Goal: Task Accomplishment & Management: Manage account settings

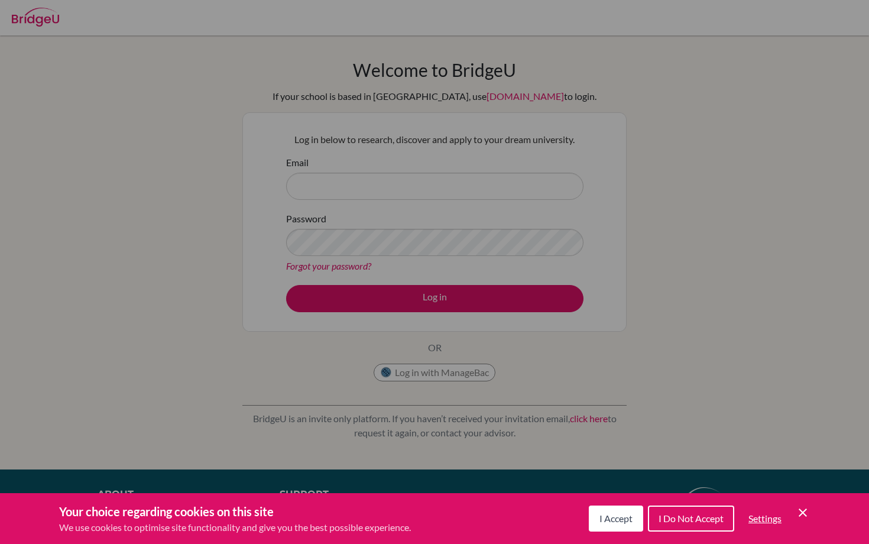
click at [605, 531] on button "I Accept" at bounding box center [616, 518] width 54 height 26
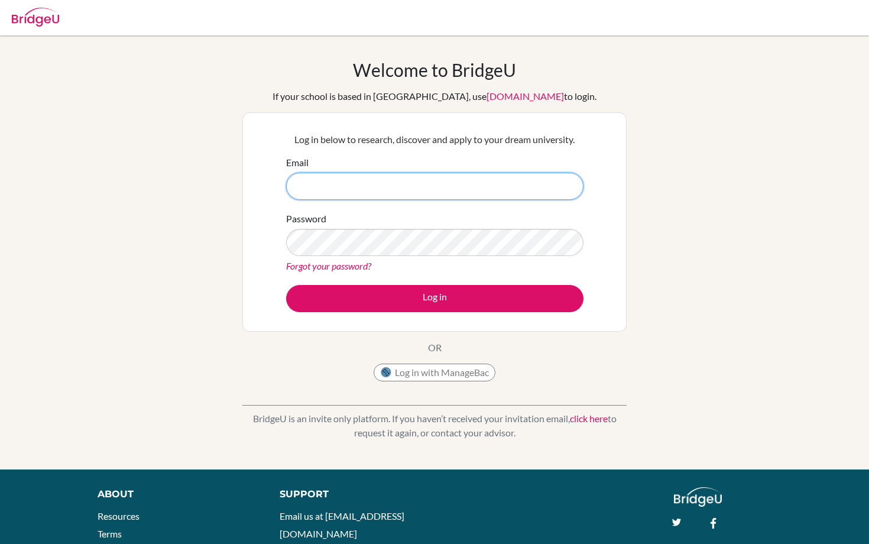
click at [470, 193] on input "Email" at bounding box center [434, 186] width 297 height 27
click at [568, 182] on input "Email" at bounding box center [434, 186] width 297 height 27
click at [491, 205] on form "Email Password Forgot your password? Log in" at bounding box center [434, 233] width 297 height 157
click at [444, 183] on input "Email" at bounding box center [434, 186] width 297 height 27
type input "d"
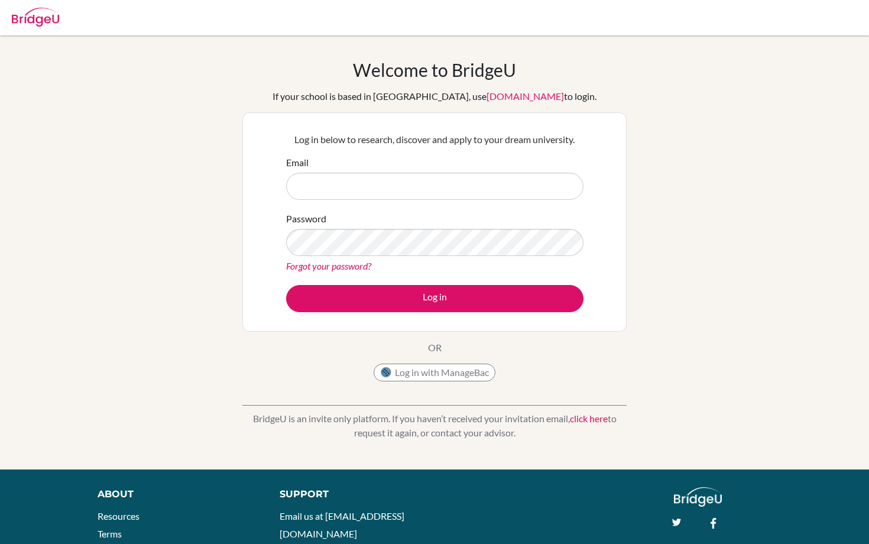
click at [442, 180] on input "Email" at bounding box center [434, 186] width 297 height 27
click at [572, 195] on input "Email" at bounding box center [434, 186] width 297 height 27
click at [565, 189] on input "Email" at bounding box center [434, 186] width 297 height 27
type input "[EMAIL_ADDRESS][DOMAIN_NAME]"
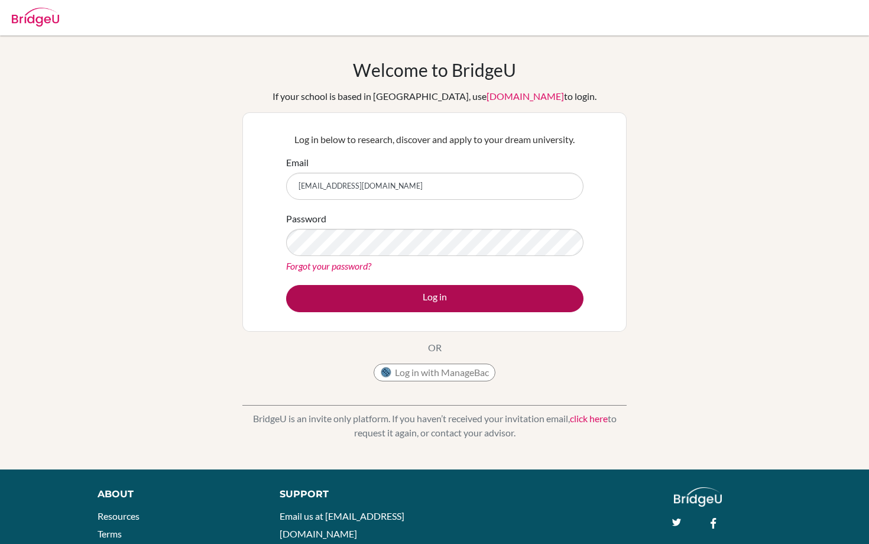
click at [482, 310] on button "Log in" at bounding box center [434, 298] width 297 height 27
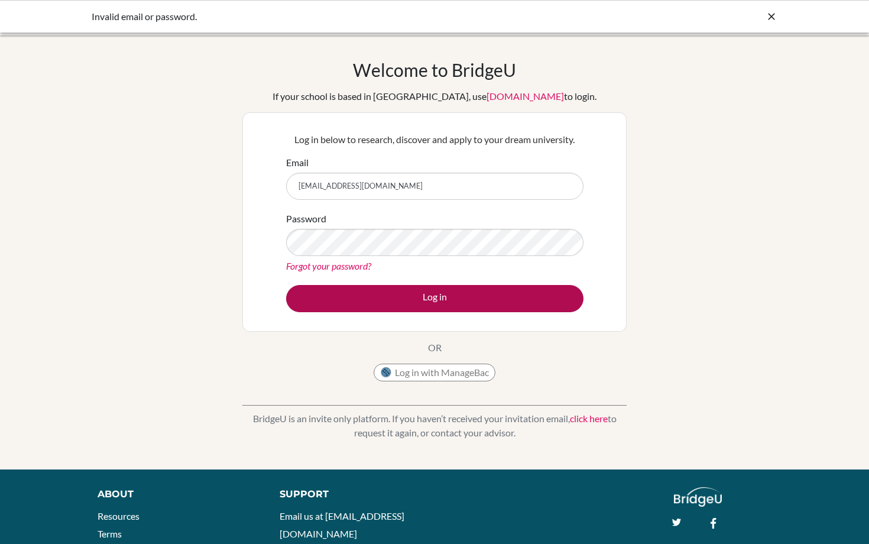
click at [483, 305] on button "Log in" at bounding box center [434, 298] width 297 height 27
click at [477, 307] on button "Log in" at bounding box center [434, 298] width 297 height 27
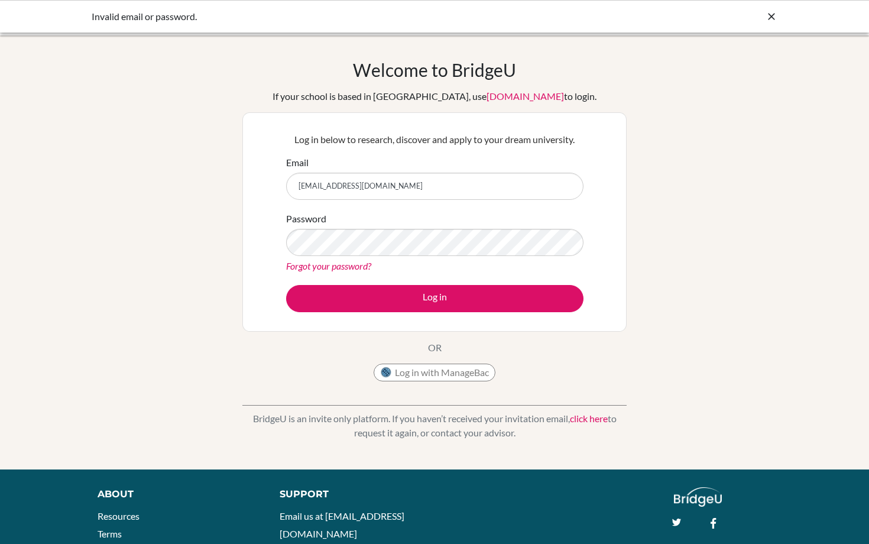
click at [335, 266] on link "Forgot your password?" at bounding box center [328, 265] width 85 height 11
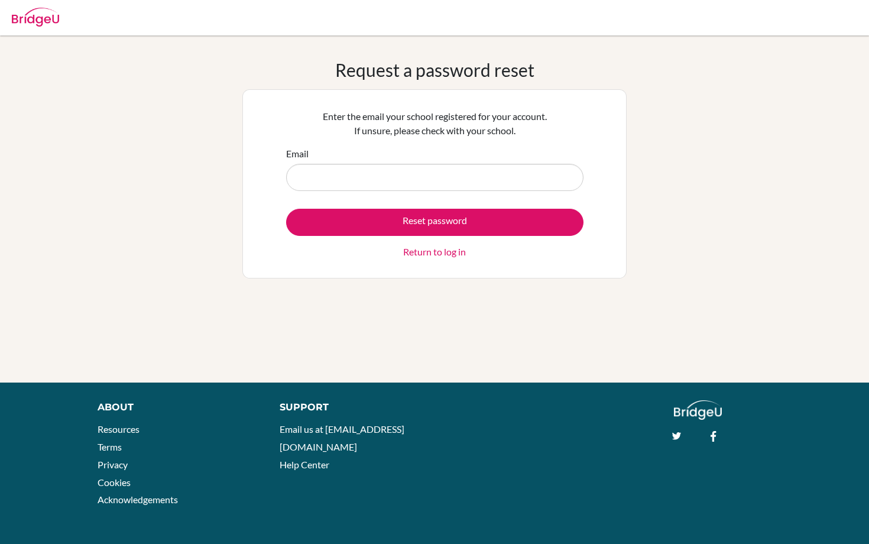
click at [396, 189] on input "Email" at bounding box center [434, 177] width 297 height 27
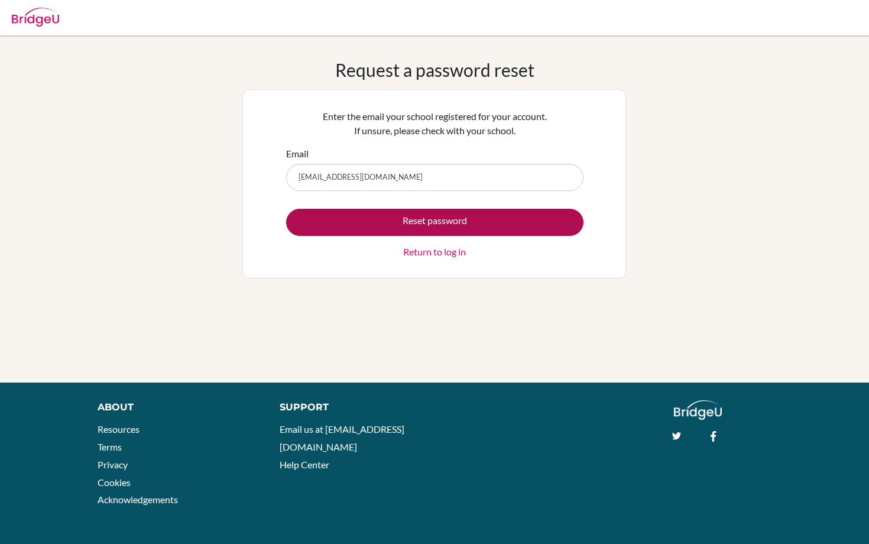
type input "[EMAIL_ADDRESS][DOMAIN_NAME]"
click at [412, 209] on button "Reset password" at bounding box center [434, 222] width 297 height 27
click at [408, 224] on button "Reset password" at bounding box center [434, 222] width 297 height 27
click at [437, 233] on button "Reset password" at bounding box center [434, 222] width 297 height 27
